Goal: Transaction & Acquisition: Purchase product/service

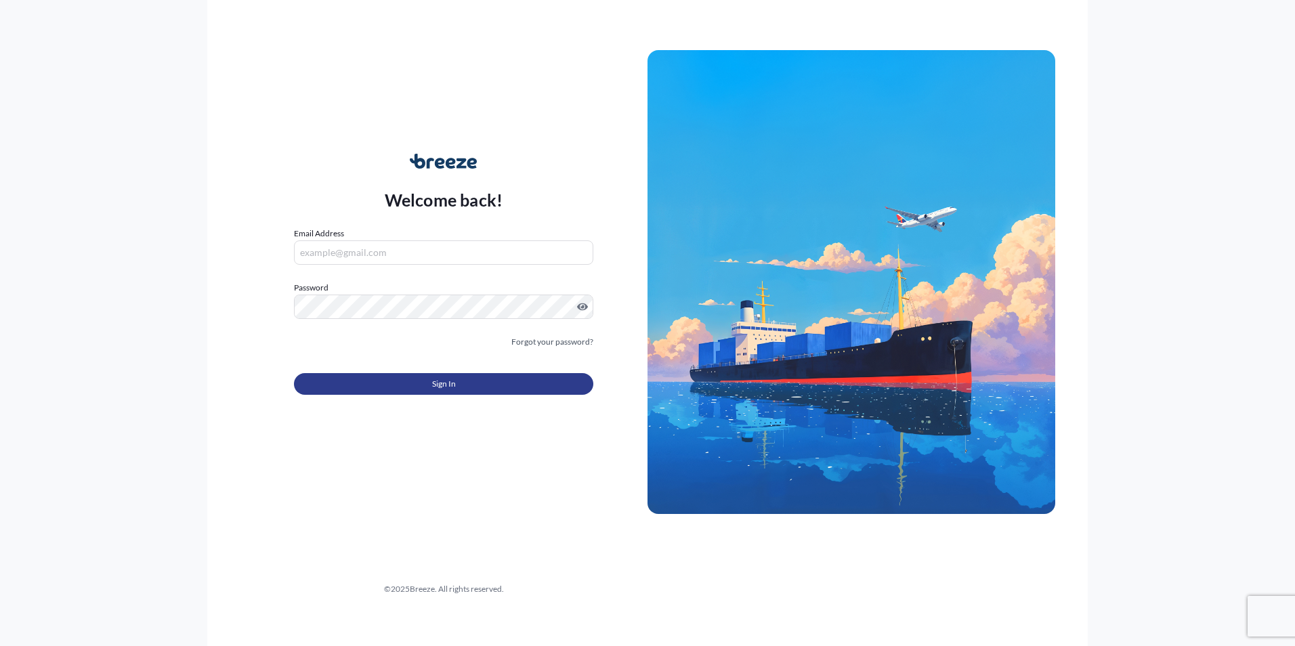
type input "[EMAIL_ADDRESS][PERSON_NAME][DOMAIN_NAME]"
click at [432, 385] on span "Sign In" at bounding box center [444, 384] width 24 height 14
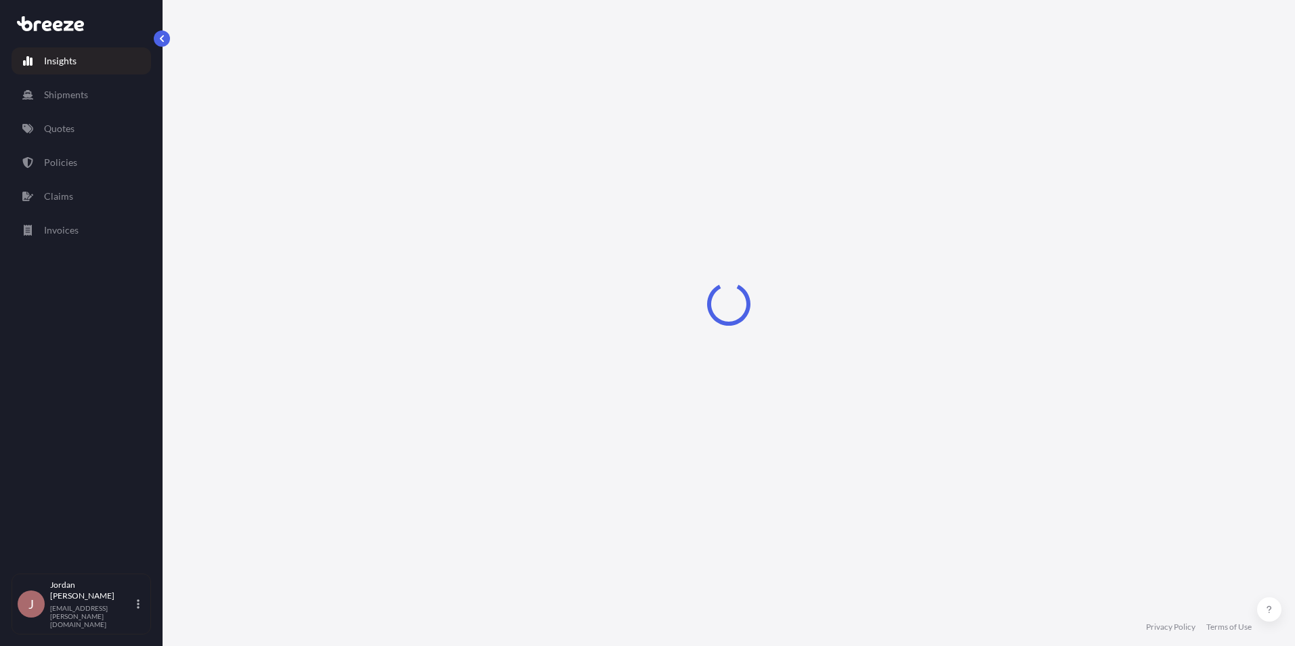
select select "2025"
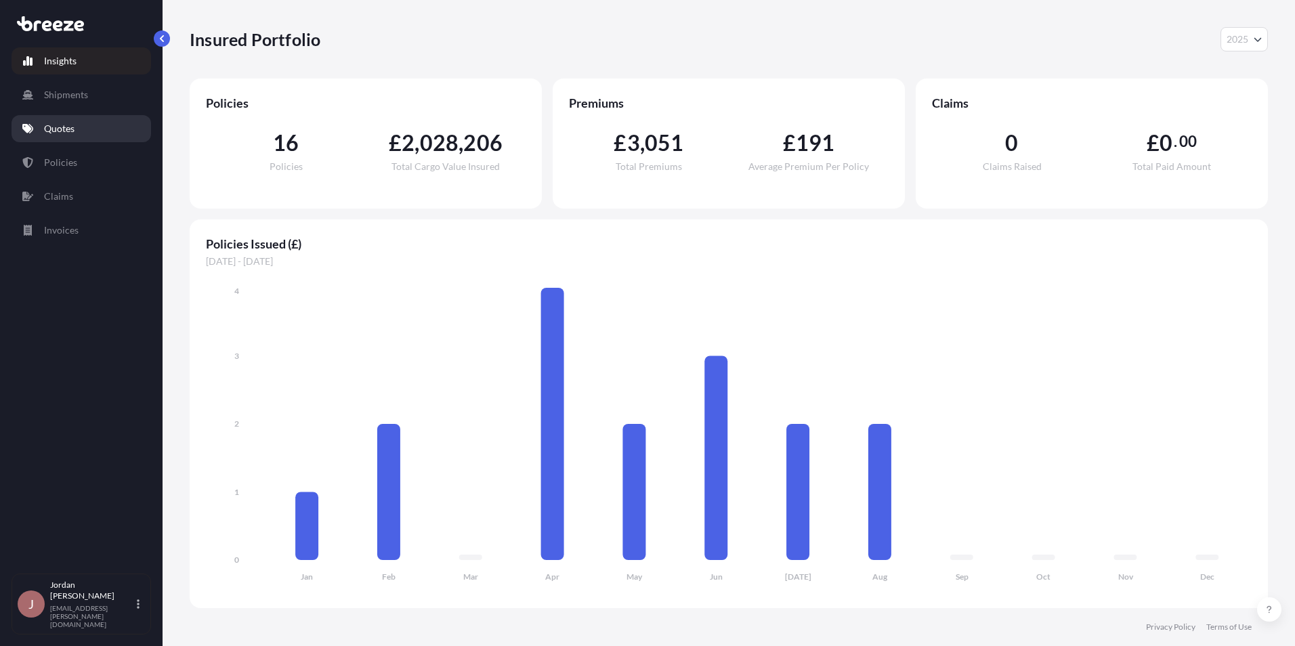
click at [74, 135] on link "Quotes" at bounding box center [81, 128] width 139 height 27
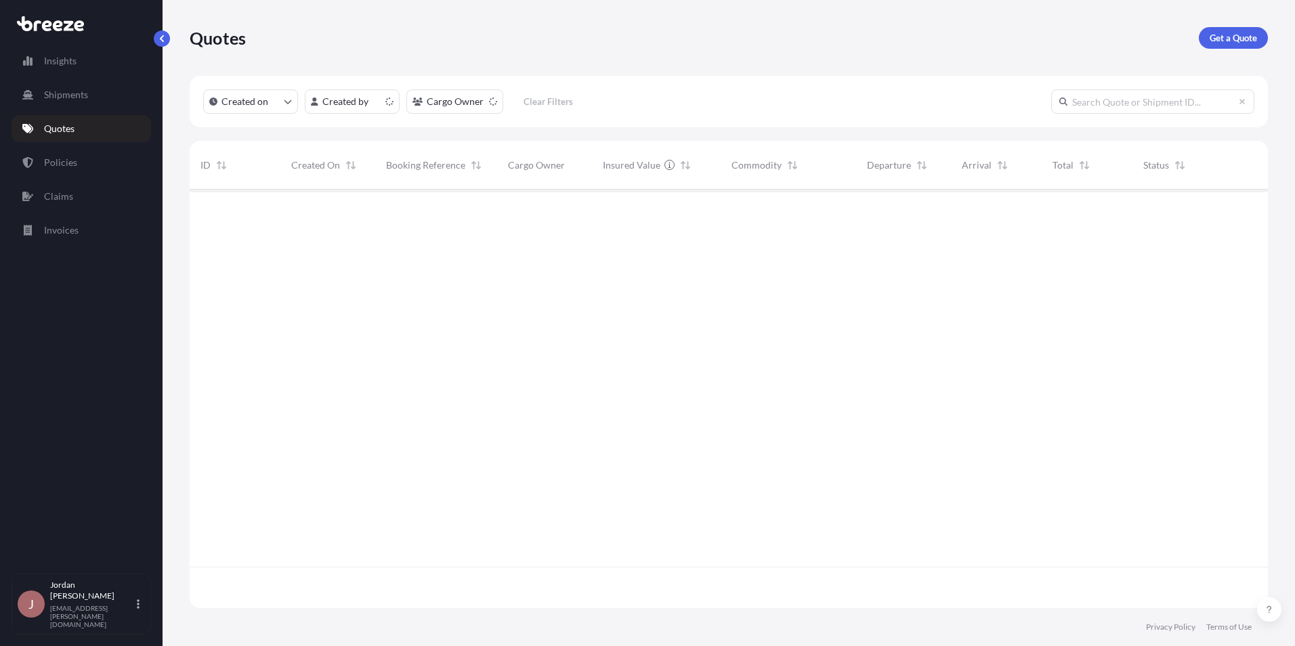
scroll to position [416, 1068]
click at [1240, 38] on p "Get a Quote" at bounding box center [1232, 38] width 47 height 14
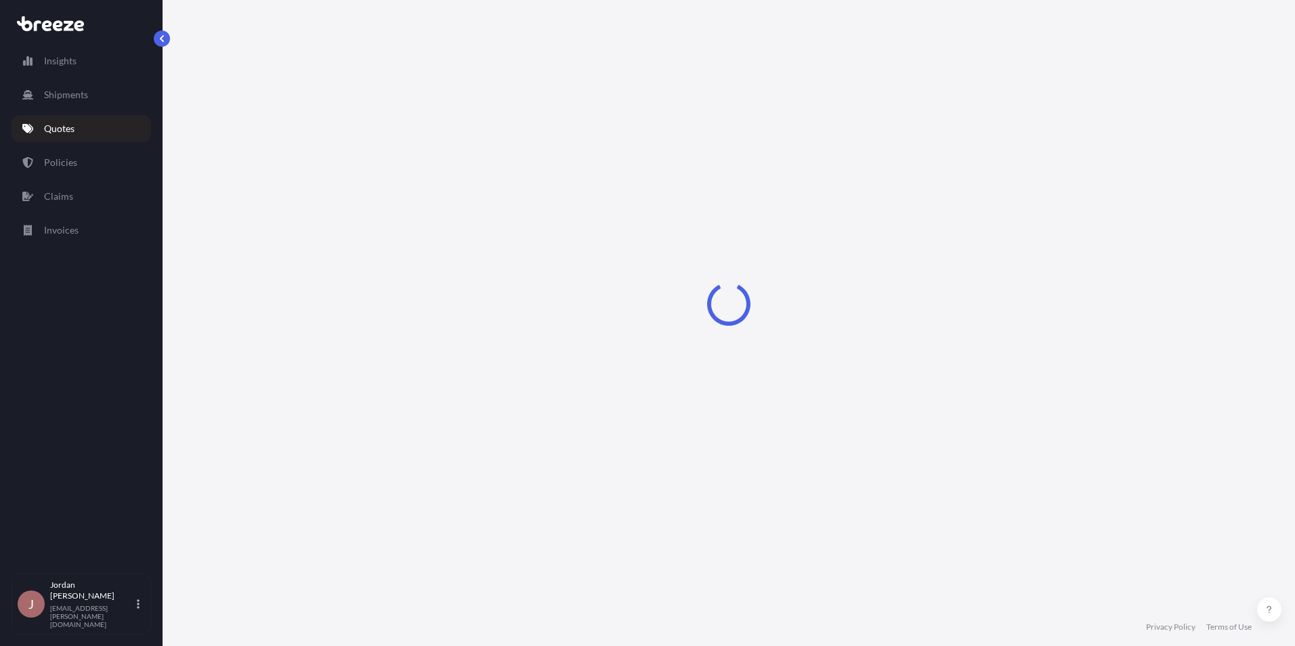
select select "Sea"
select select "1"
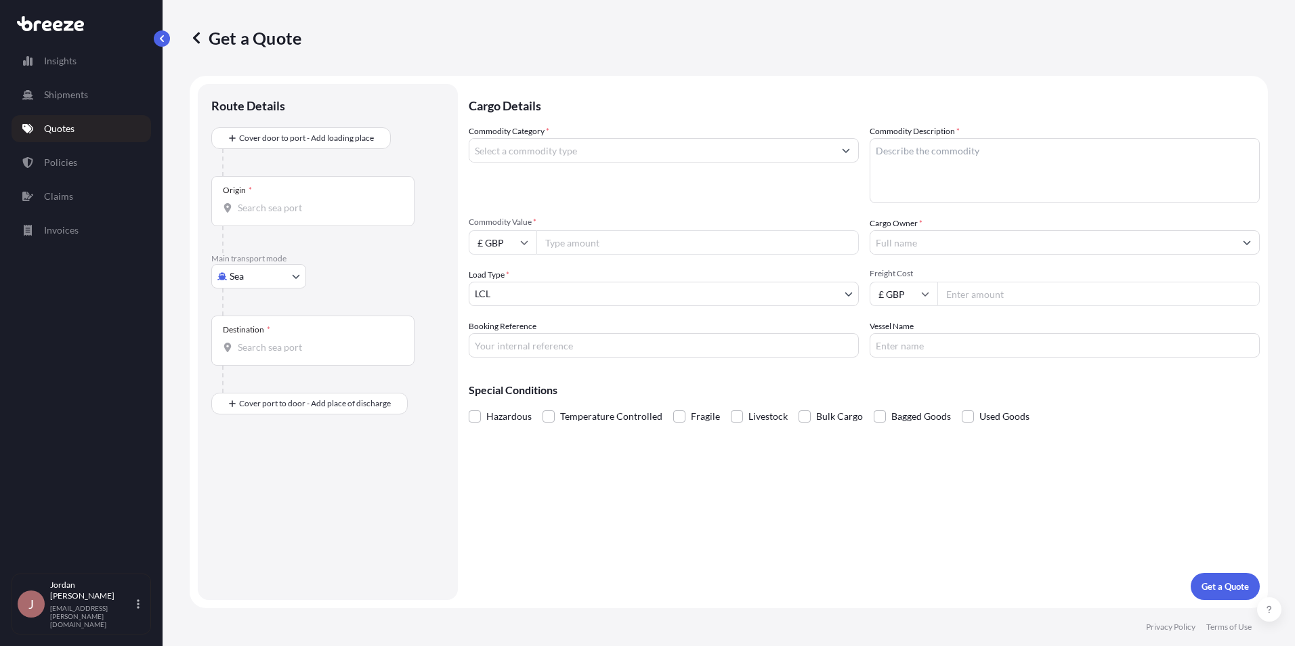
click at [846, 148] on icon "Show suggestions" at bounding box center [846, 150] width 8 height 8
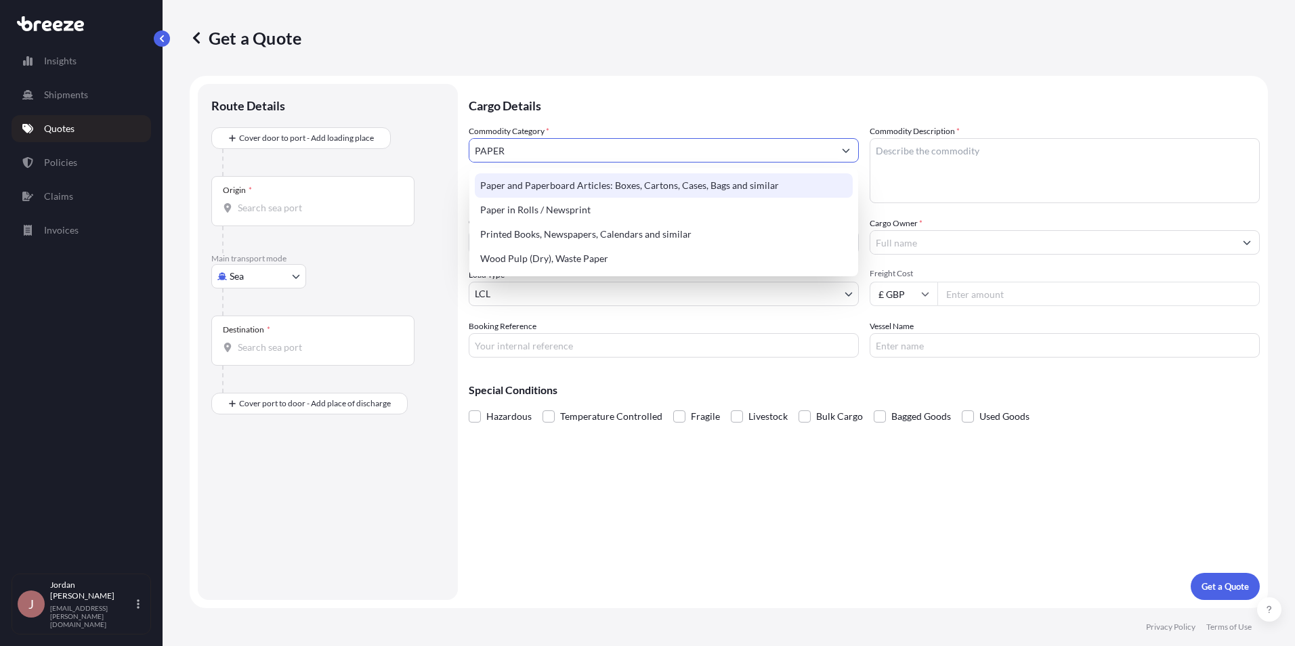
click at [647, 186] on div "Paper and Paperboard Articles: Boxes, Cartons, Cases, Bags and similar" at bounding box center [664, 185] width 378 height 24
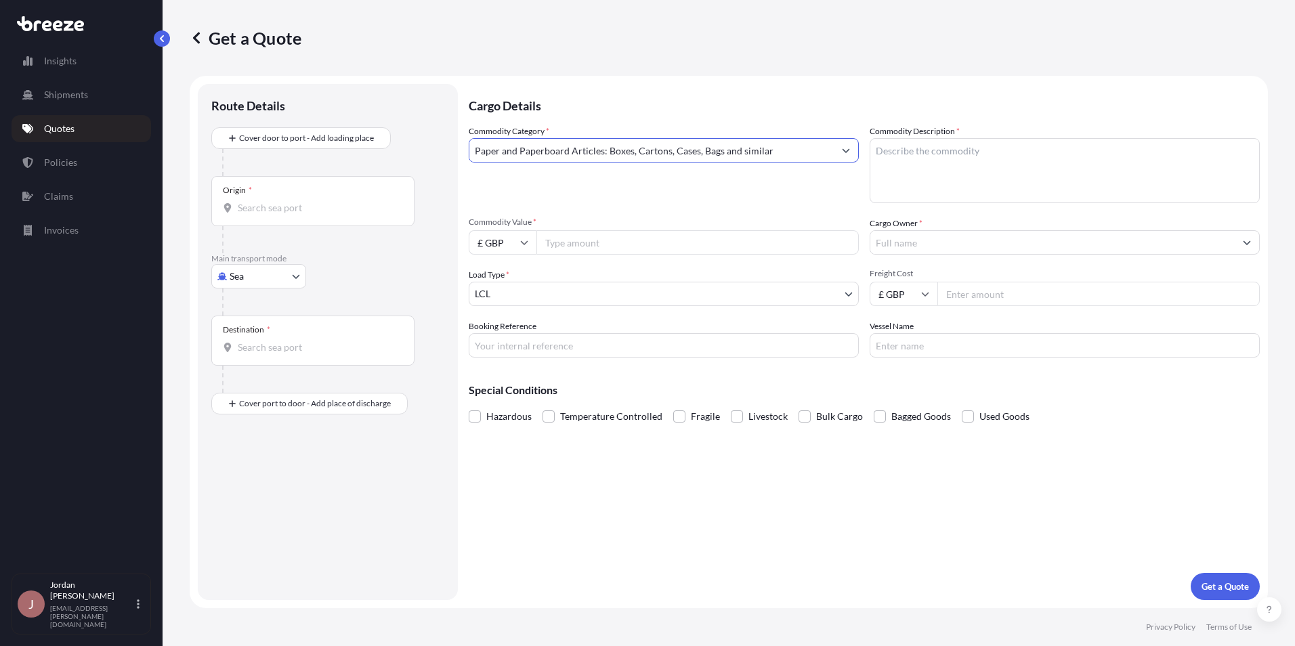
type input "Paper and Paperboard Articles: Boxes, Cartons, Cases, Bags and similar"
click at [896, 163] on textarea "Commodity Description *" at bounding box center [1064, 170] width 390 height 65
paste textarea "TC Paper Box Opation 100ML"
paste textarea "5*2ml black drawer box"
type textarea "TC Paper Box Opation 100ML , 5*2ml black drawer box"
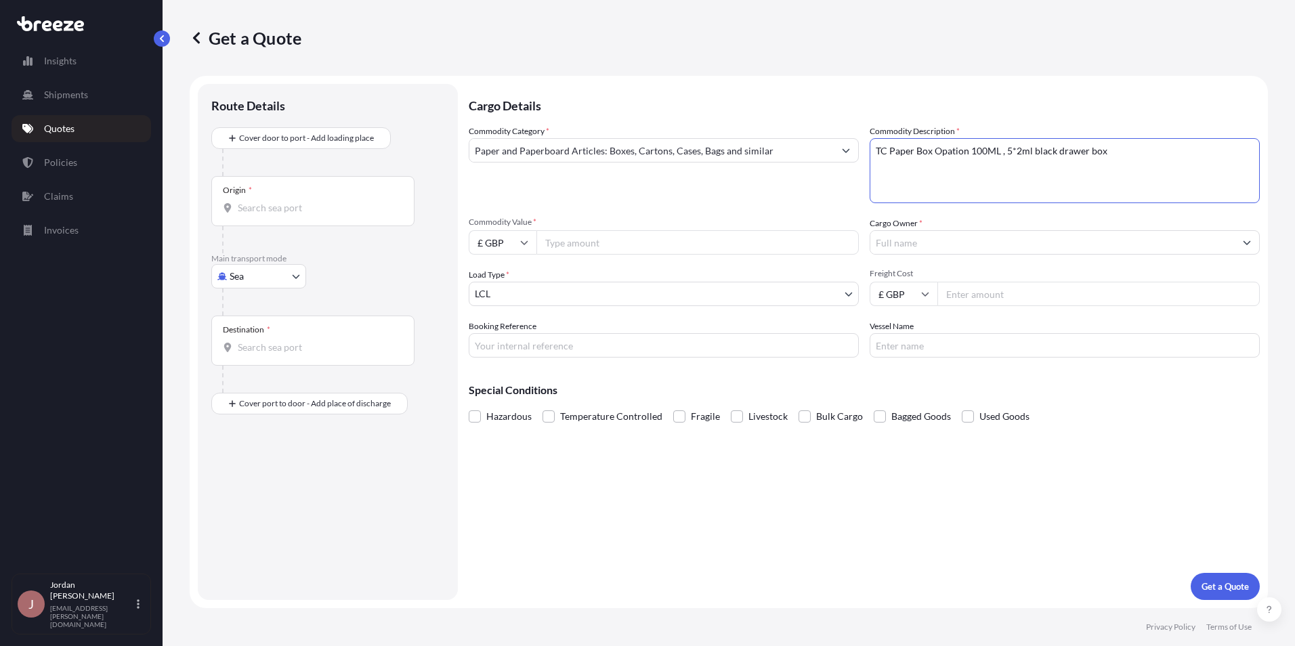
click at [521, 241] on icon at bounding box center [524, 243] width 7 height 4
click at [506, 334] on div "$ USD" at bounding box center [502, 337] width 57 height 26
type input "$ USD"
click at [601, 242] on input "Commodity Value *" at bounding box center [697, 242] width 322 height 24
type input "1"
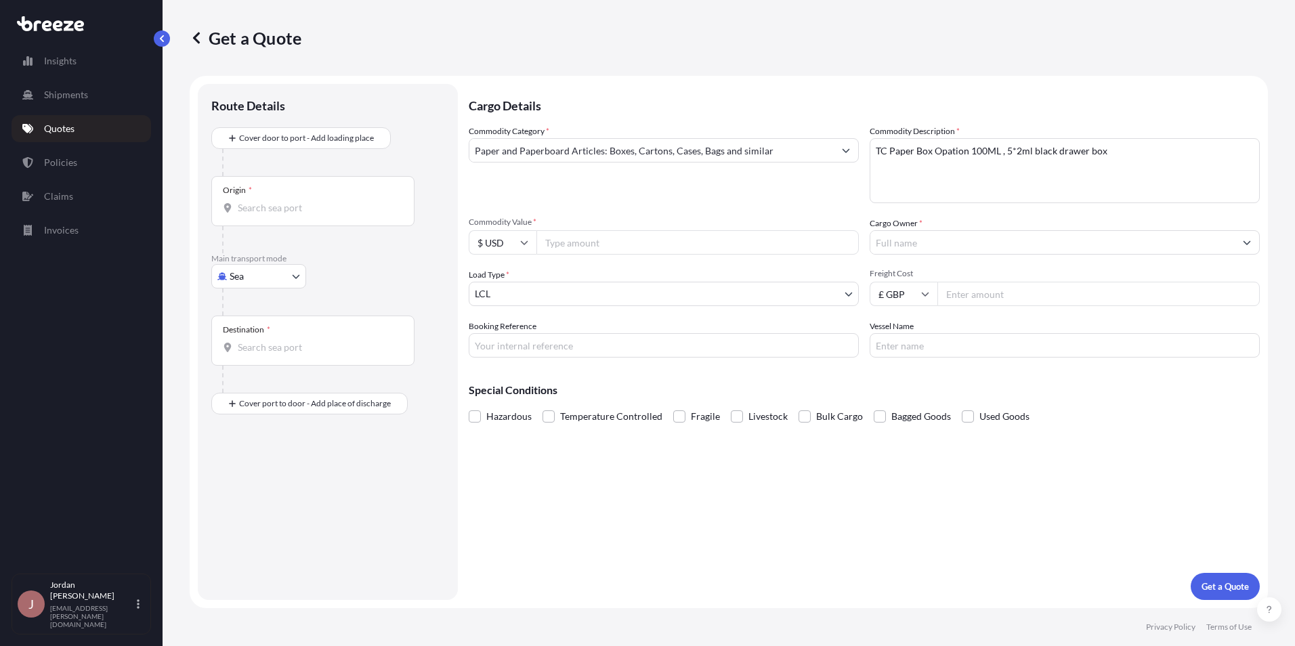
type input "1"
type input "61575.24"
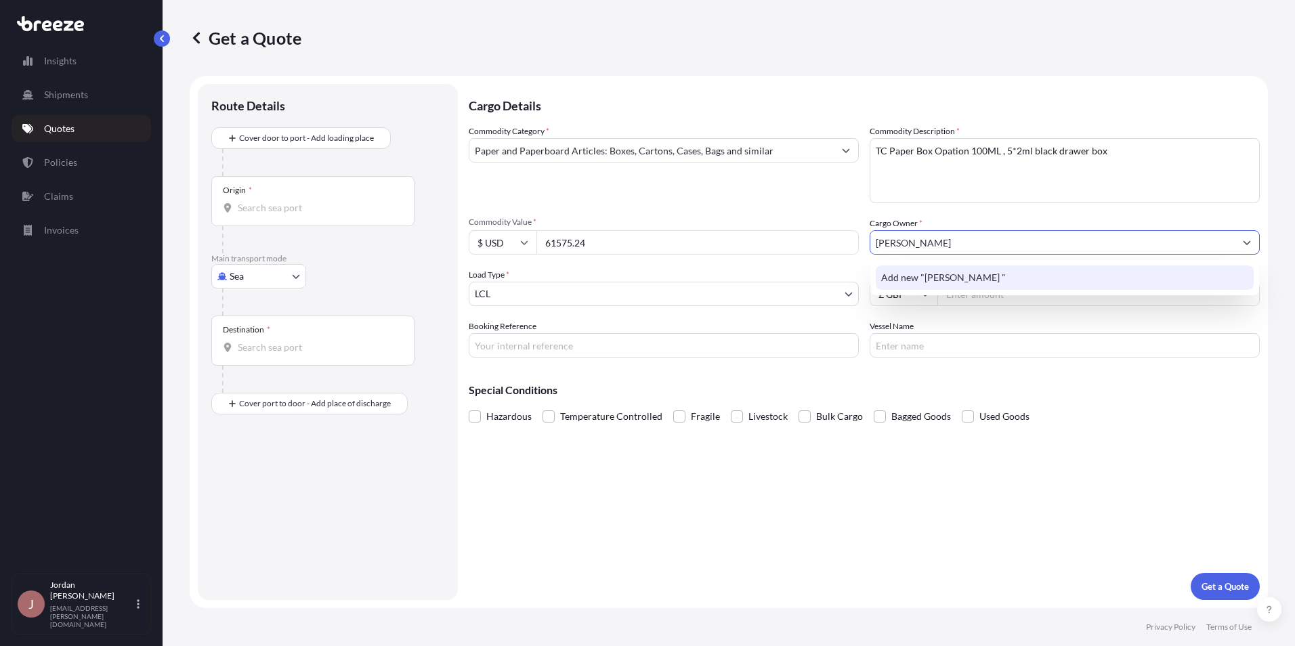
click at [990, 278] on span "Add new "[PERSON_NAME] "" at bounding box center [943, 278] width 125 height 14
type input "[PERSON_NAME]"
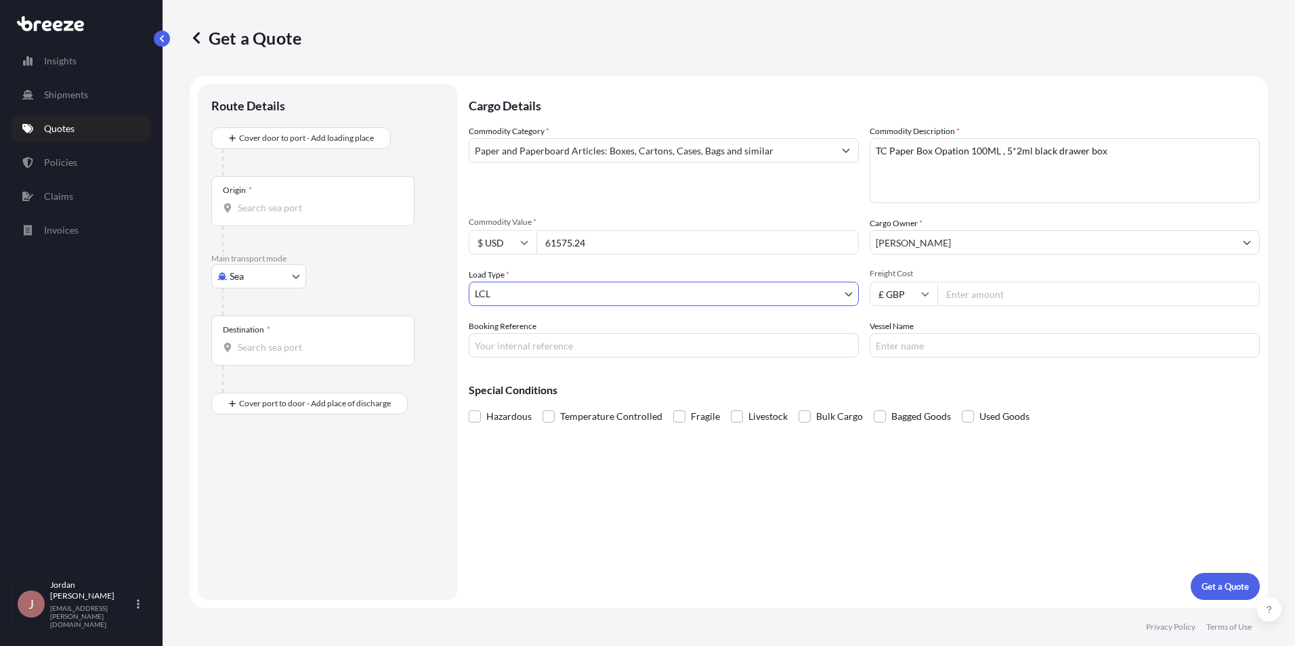
click at [845, 294] on body "1 option available. 0 options available. 1 option available. Insights Shipments…" at bounding box center [647, 323] width 1295 height 646
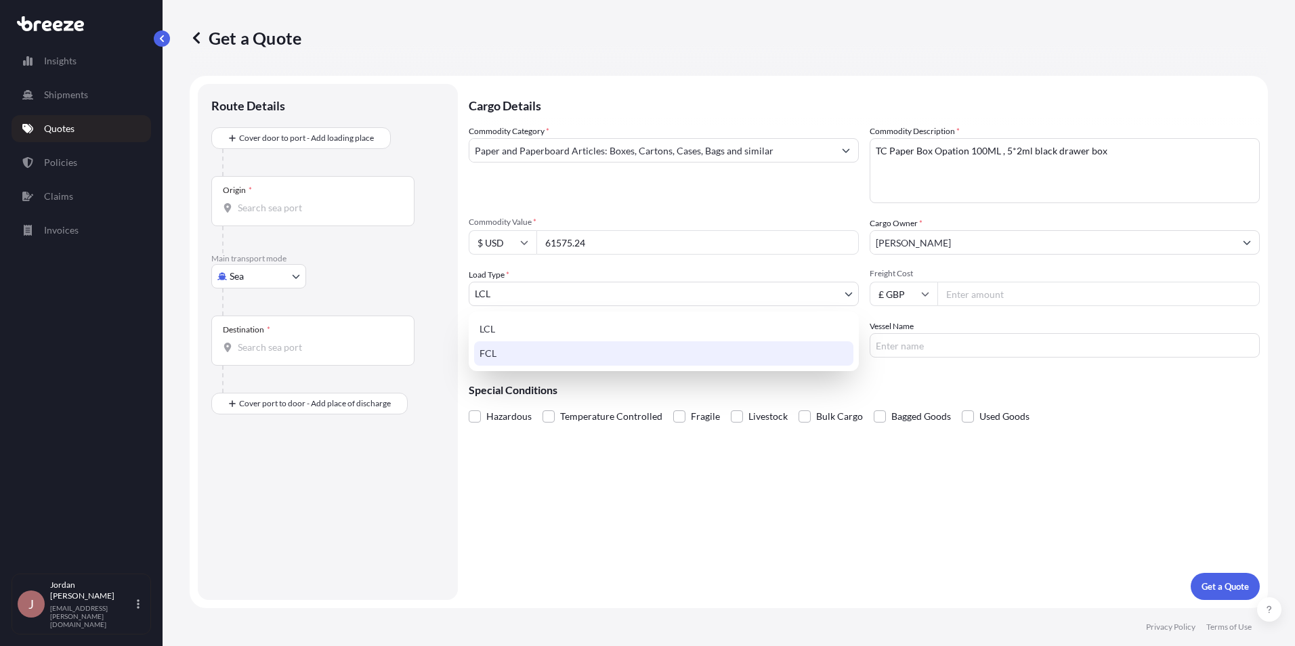
click at [733, 347] on div "FCL" at bounding box center [663, 353] width 379 height 24
select select "2"
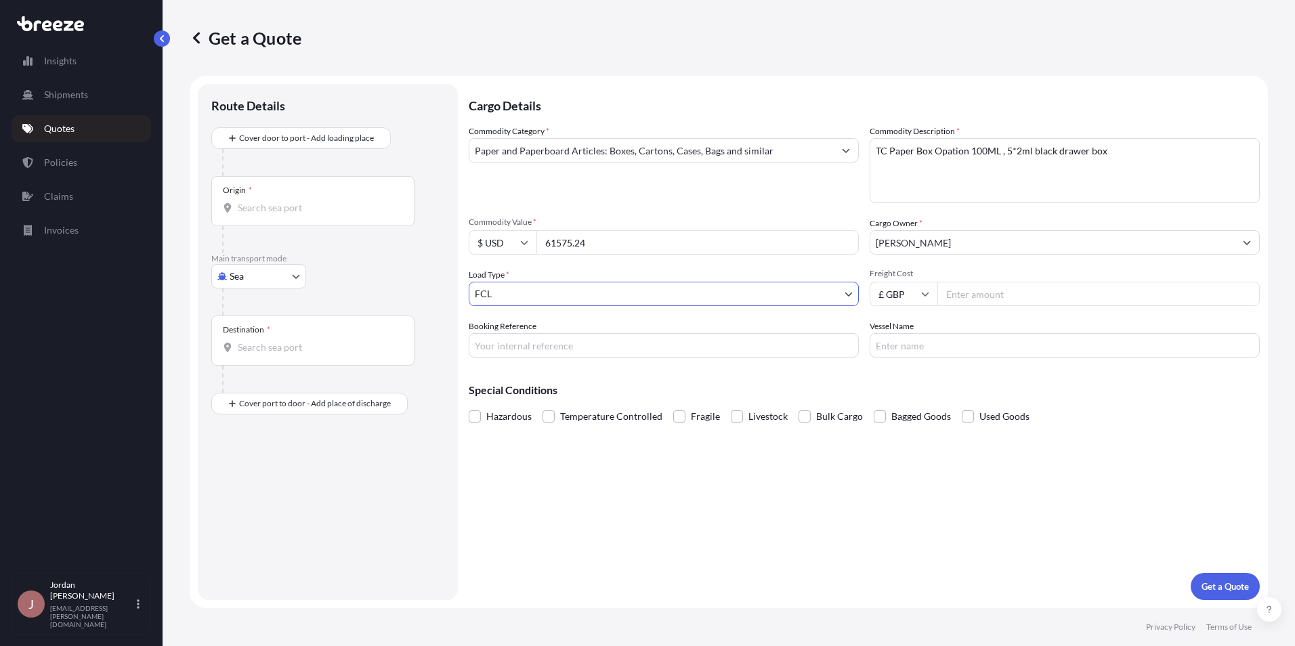
click at [990, 298] on input "Freight Cost" at bounding box center [1098, 294] width 322 height 24
click at [924, 293] on icon at bounding box center [925, 294] width 8 height 8
click at [909, 391] on div "$ USD" at bounding box center [903, 388] width 57 height 26
type input "$ USD"
click at [980, 286] on input "Freight Cost" at bounding box center [1098, 294] width 322 height 24
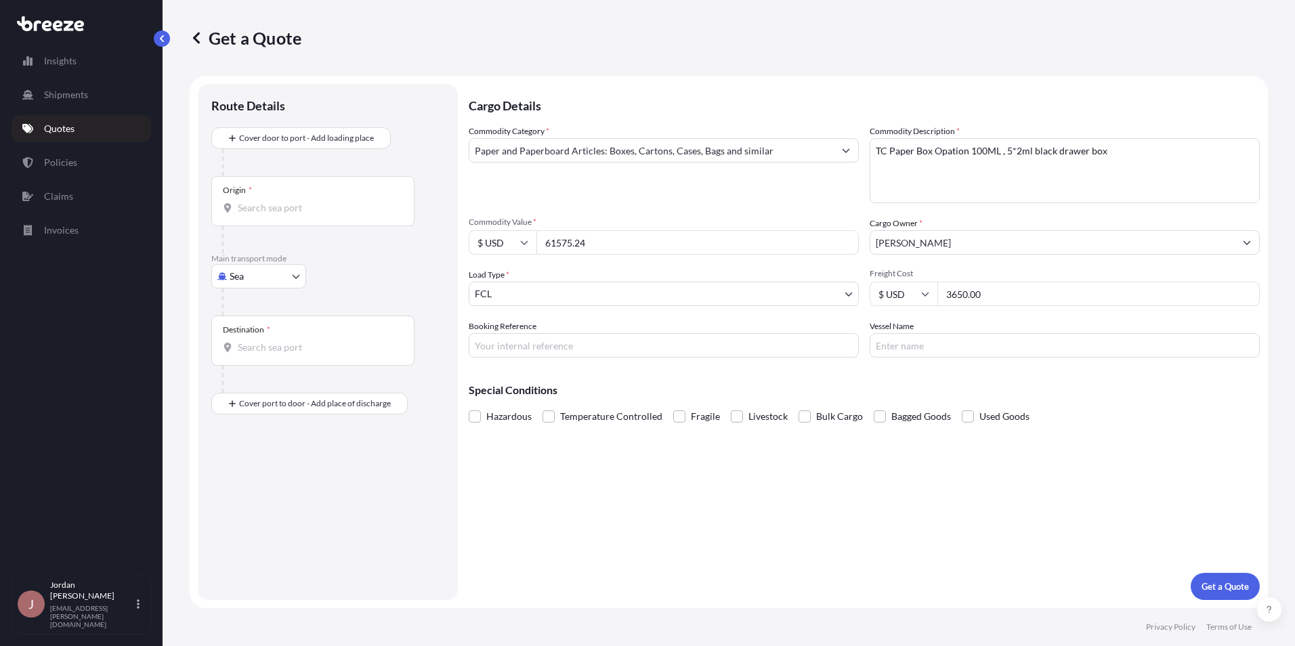
type input "3650.00"
type input "q"
type input "Q4047S"
type input "TBA"
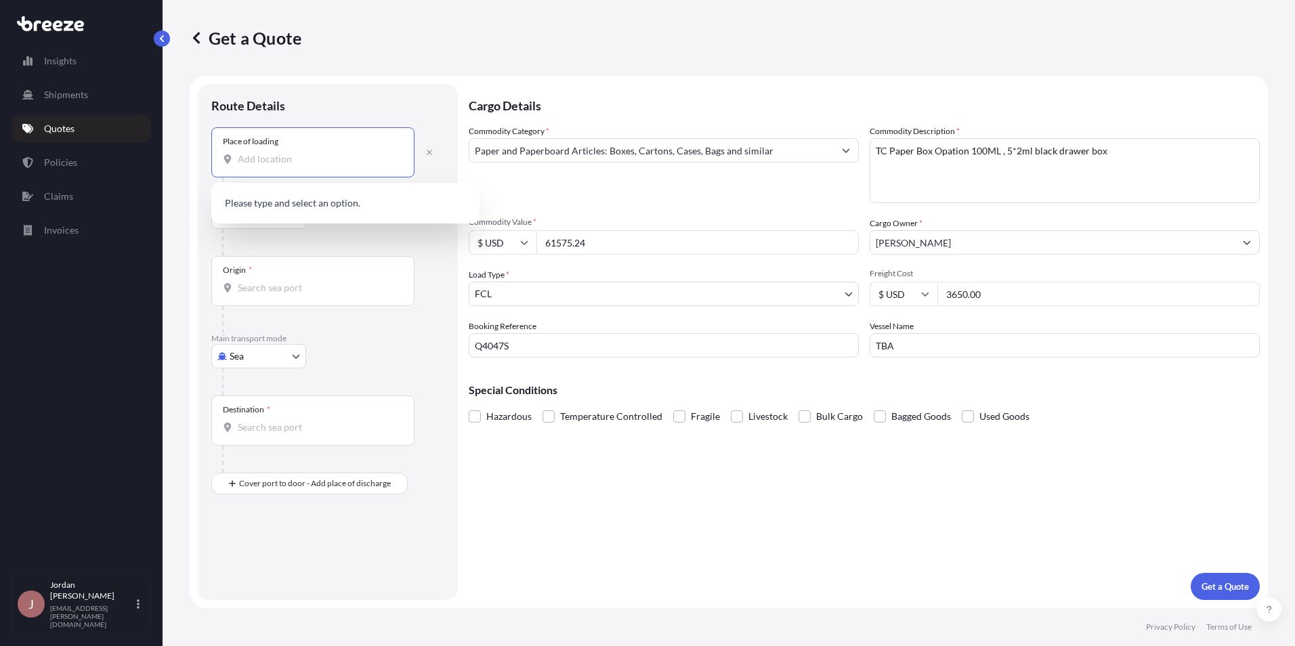
click at [272, 154] on input "Place of loading" at bounding box center [318, 159] width 160 height 14
click at [272, 157] on input "Place of loading" at bounding box center [318, 159] width 160 height 14
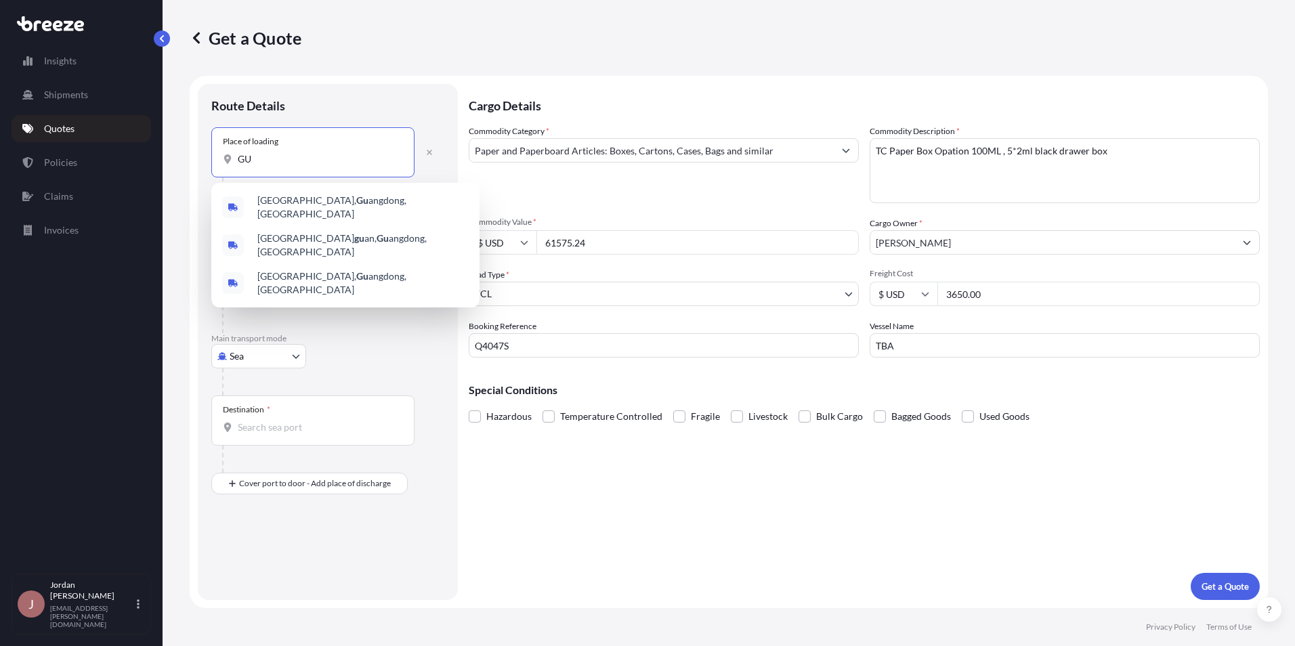
type input "G"
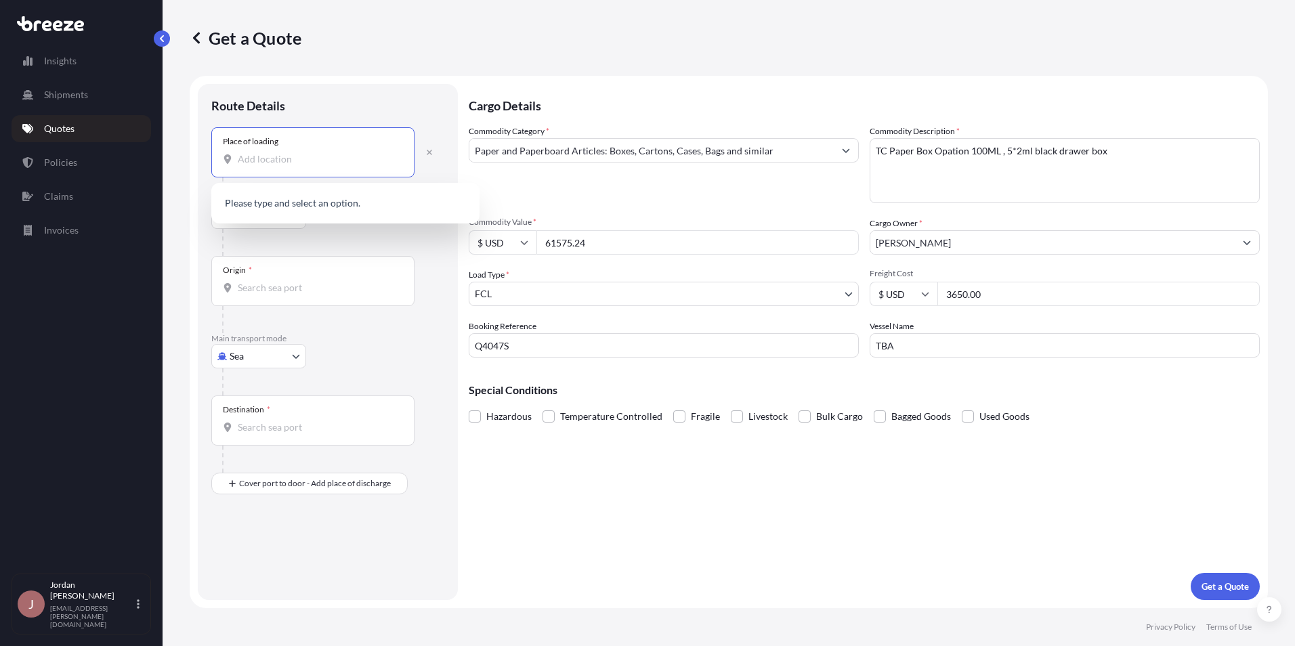
type input "d"
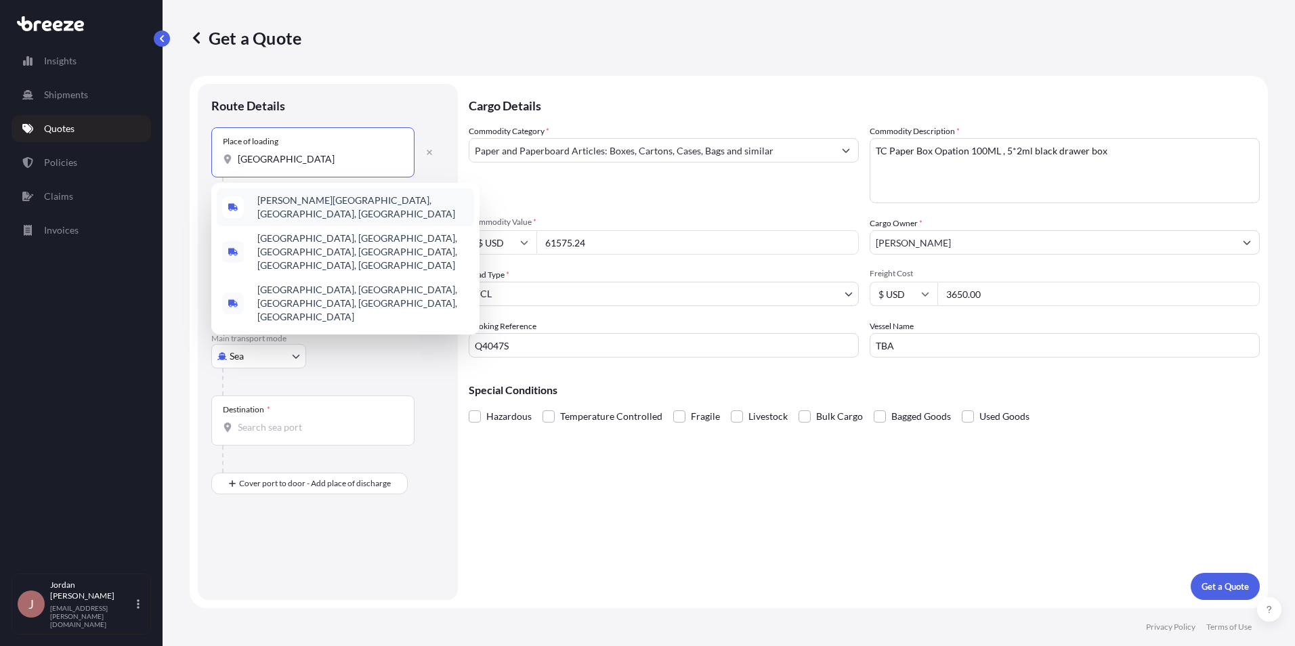
click at [367, 202] on span "[PERSON_NAME][GEOGRAPHIC_DATA], [GEOGRAPHIC_DATA], [GEOGRAPHIC_DATA]" at bounding box center [362, 207] width 211 height 27
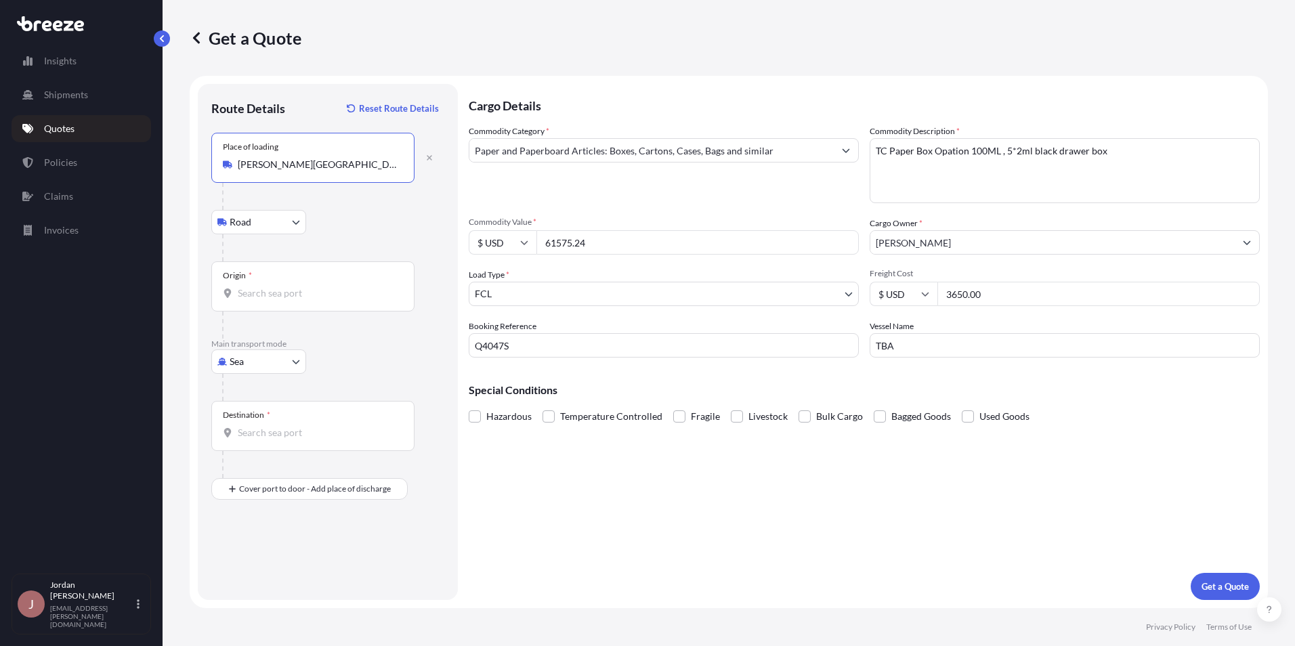
type input "[PERSON_NAME][GEOGRAPHIC_DATA], [GEOGRAPHIC_DATA], [GEOGRAPHIC_DATA]"
click at [278, 295] on input "Origin *" at bounding box center [318, 293] width 160 height 14
click at [287, 292] on input "Origin * Please select an origin" at bounding box center [318, 293] width 160 height 14
type input "CNYTN - Yantian Pt, [GEOGRAPHIC_DATA]"
click at [272, 436] on input "Destination *" at bounding box center [318, 433] width 160 height 14
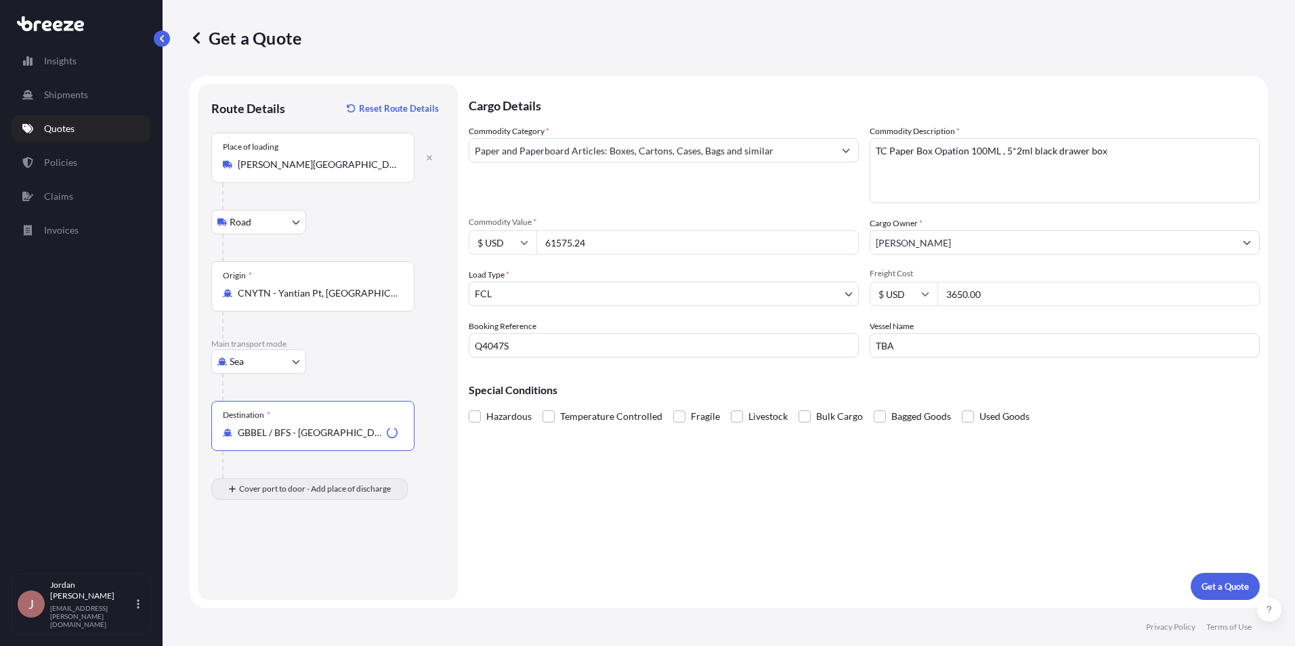
type input "GBBEL / BFS - [GEOGRAPHIC_DATA], [GEOGRAPHIC_DATA]"
click at [310, 560] on input "Place of Discharge" at bounding box center [318, 562] width 160 height 14
type input "Antrim BT41, [GEOGRAPHIC_DATA]"
click at [1124, 149] on textarea "TC Paper Box Opation 100ML , 5*2ml black drawer box" at bounding box center [1064, 170] width 390 height 65
type textarea "TC Paper Box Opation 100ML , 5*2ml black drawer box 1 x 20 FT GP, 1 x 40 FT HC"
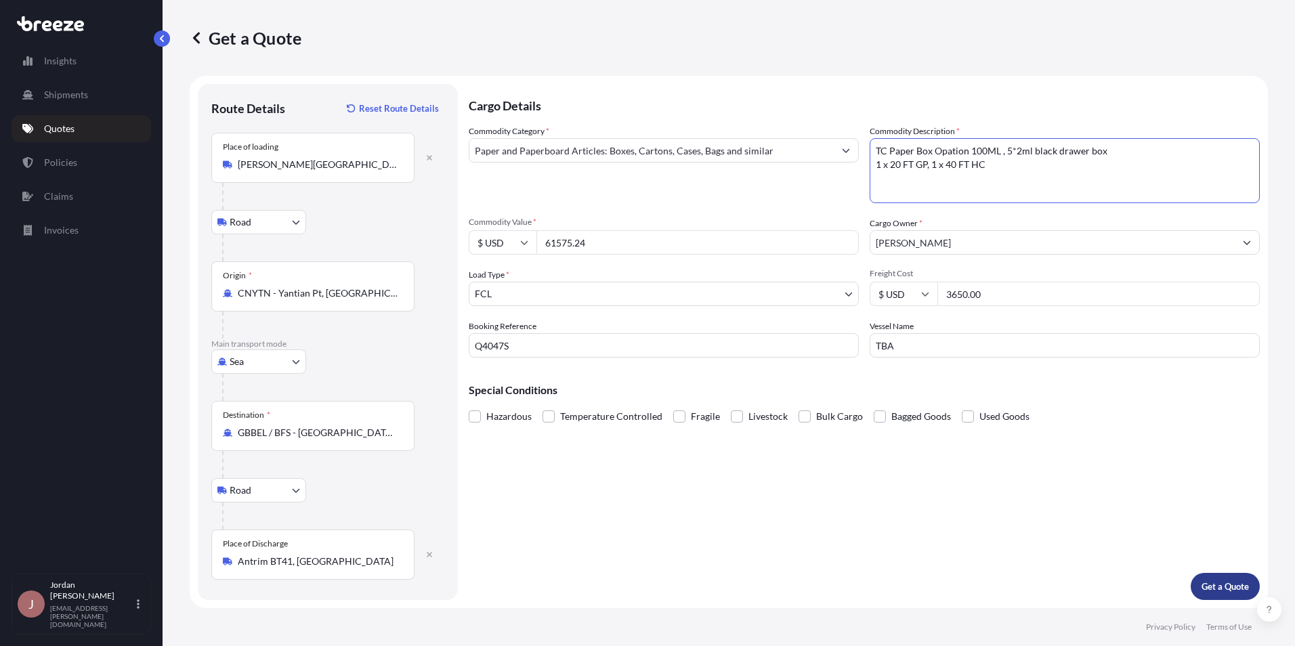
click at [1213, 581] on p "Get a Quote" at bounding box center [1224, 587] width 47 height 14
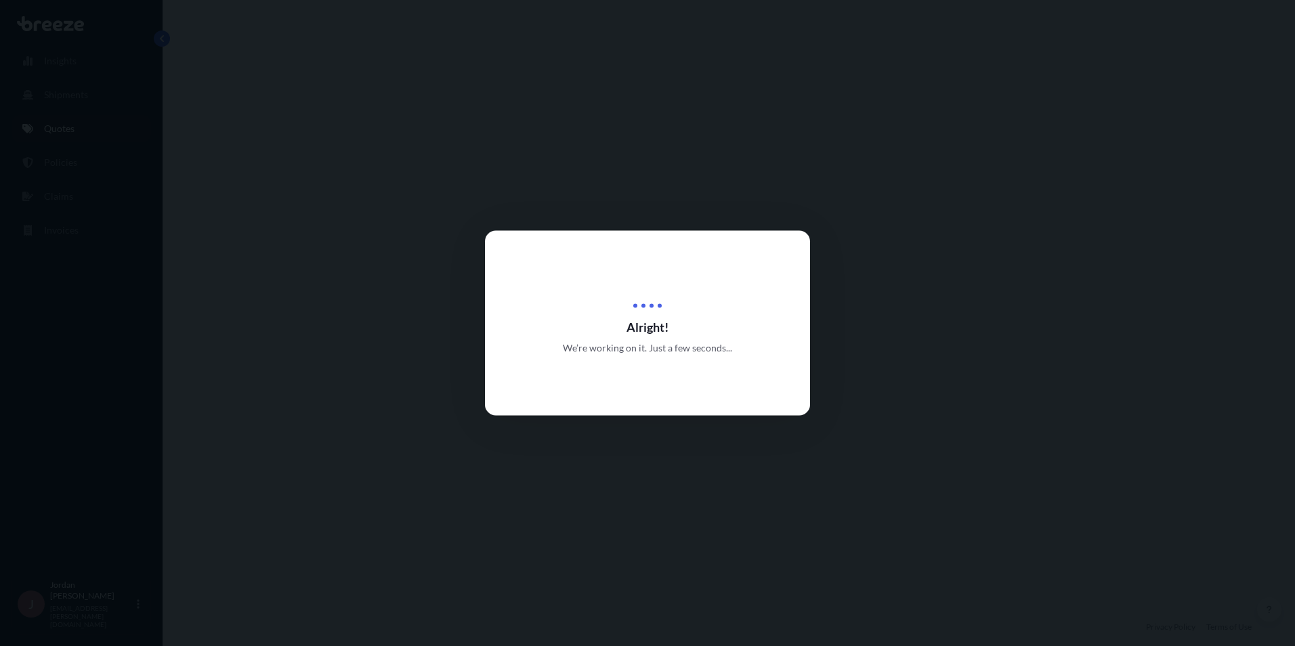
select select "Road"
select select "Sea"
select select "Road"
select select "2"
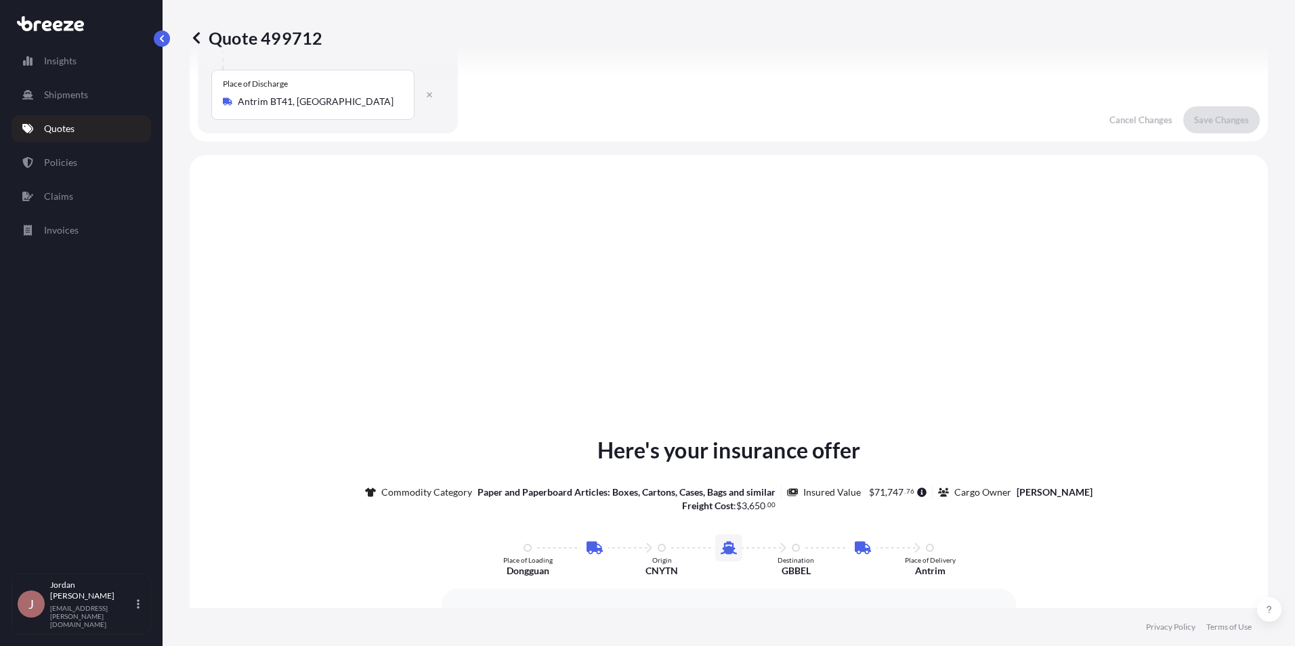
scroll to position [542, 0]
